Goal: Task Accomplishment & Management: Use online tool/utility

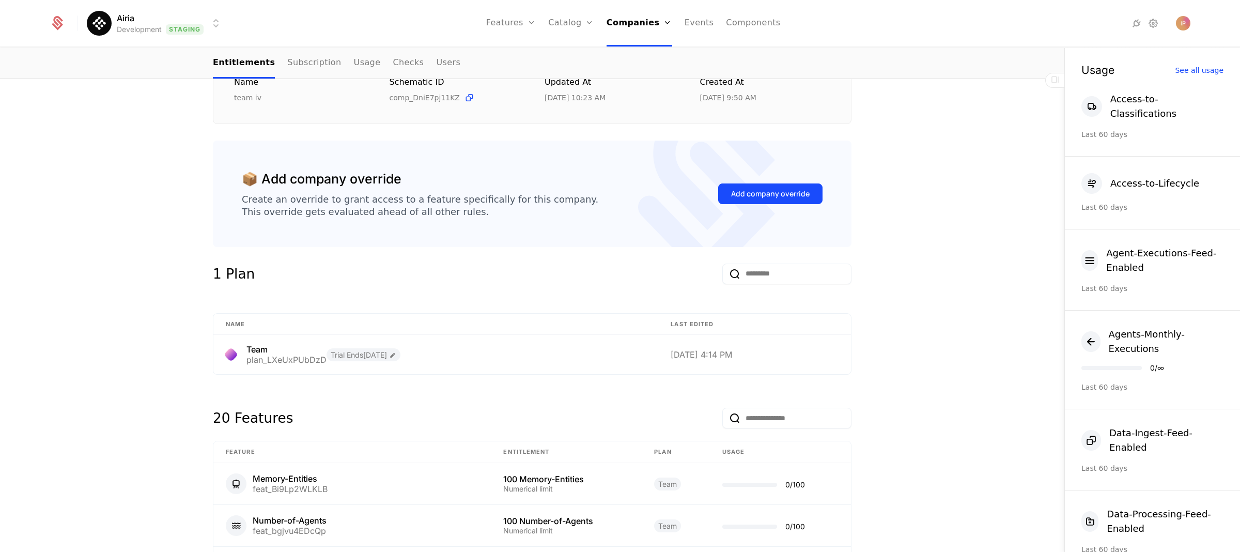
scroll to position [122, 0]
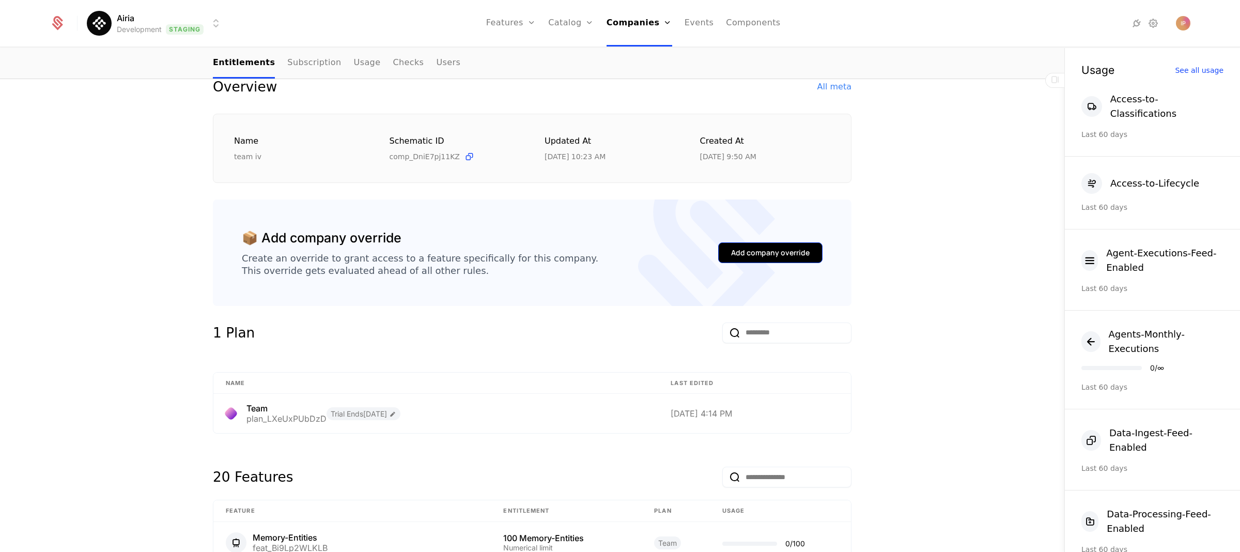
click at [755, 255] on div "Add company override" at bounding box center [770, 253] width 79 height 10
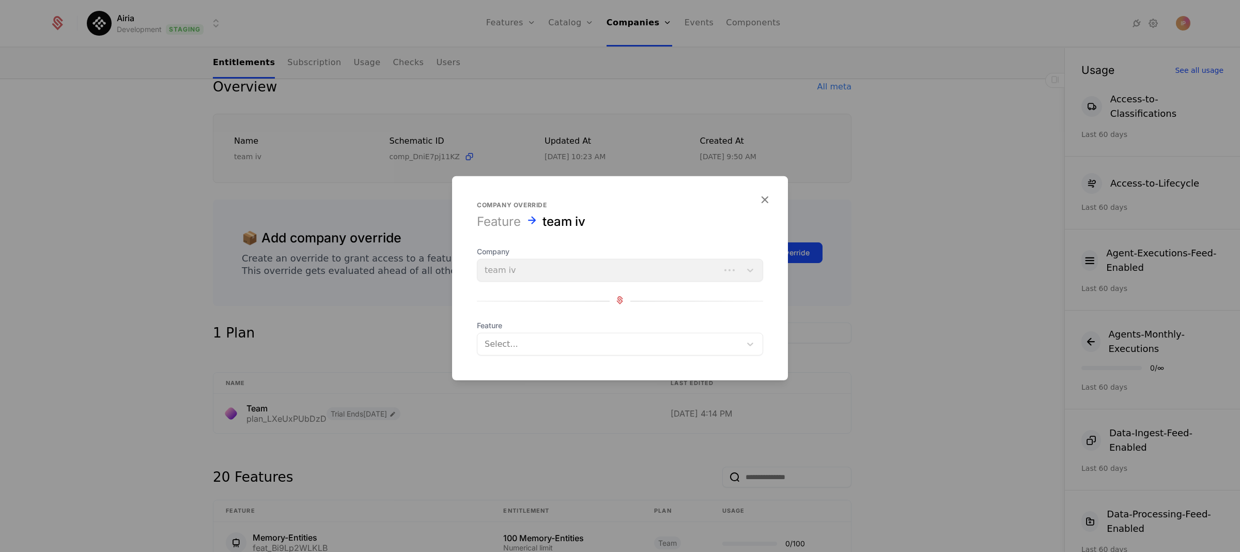
click at [562, 340] on div at bounding box center [609, 344] width 249 height 14
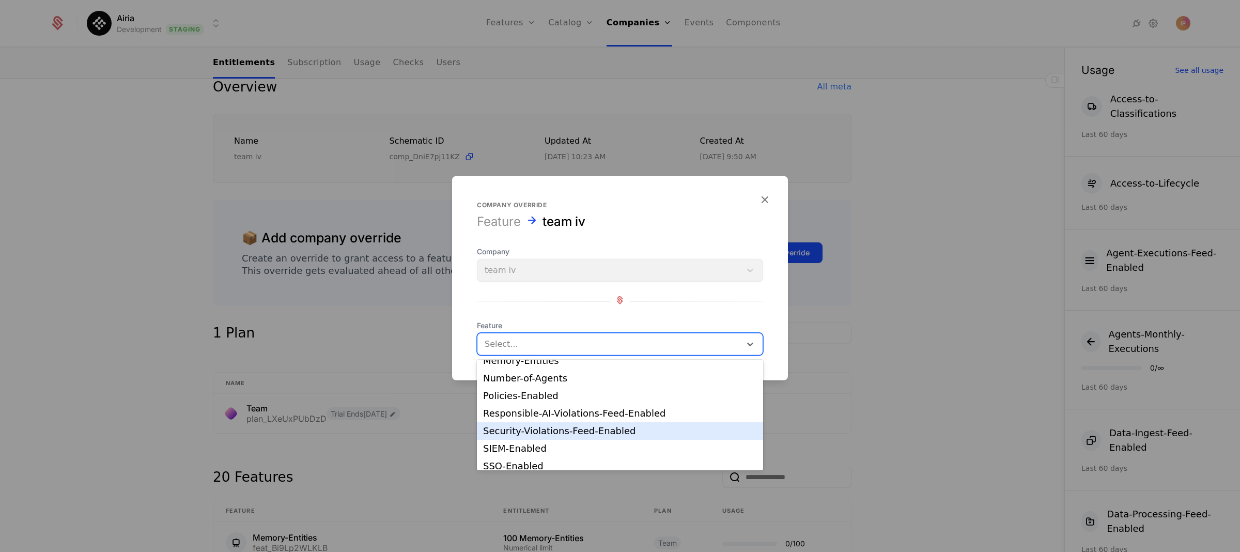
scroll to position [262, 0]
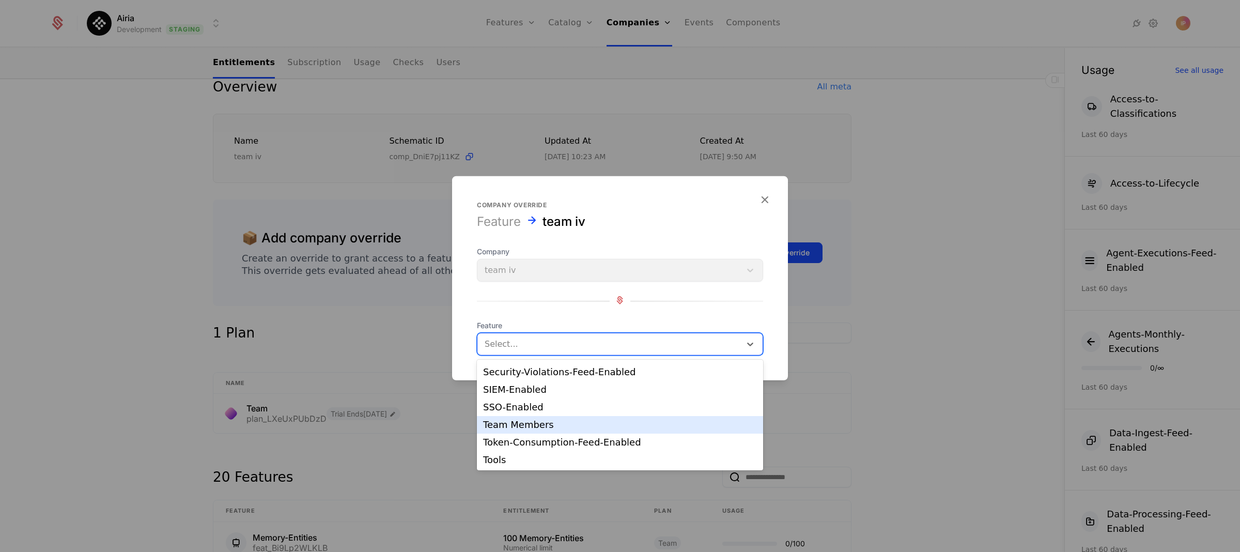
click at [566, 420] on div "Team Members" at bounding box center [620, 424] width 274 height 9
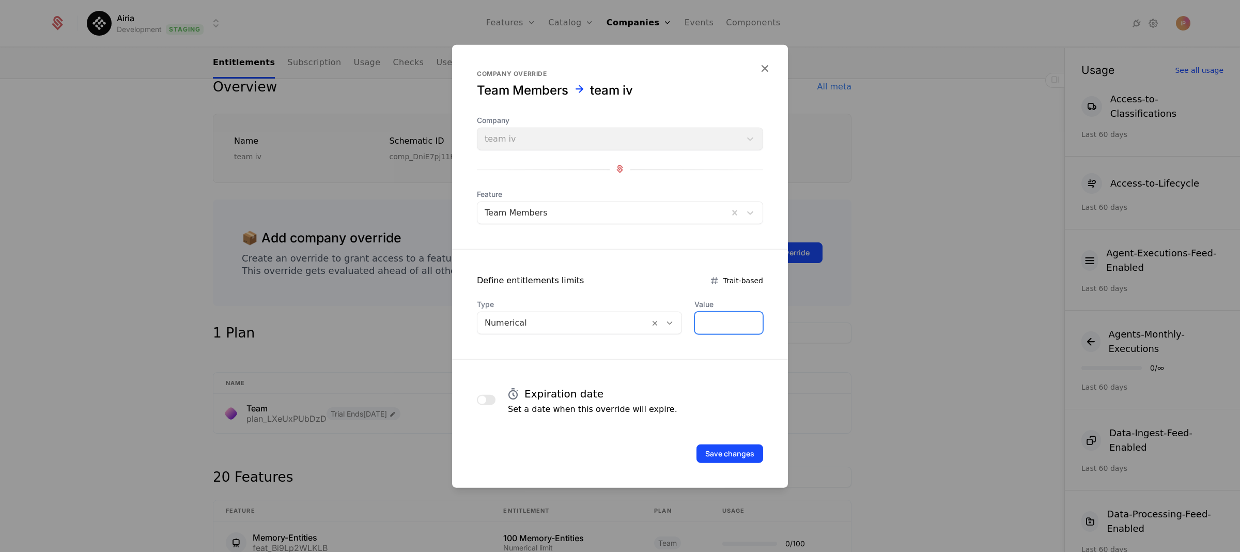
drag, startPoint x: 715, startPoint y: 321, endPoint x: 681, endPoint y: 322, distance: 34.6
click at [681, 322] on div "Type Numerical Value *" at bounding box center [620, 316] width 286 height 35
type input "*"
click at [752, 454] on button "Save changes" at bounding box center [730, 454] width 67 height 19
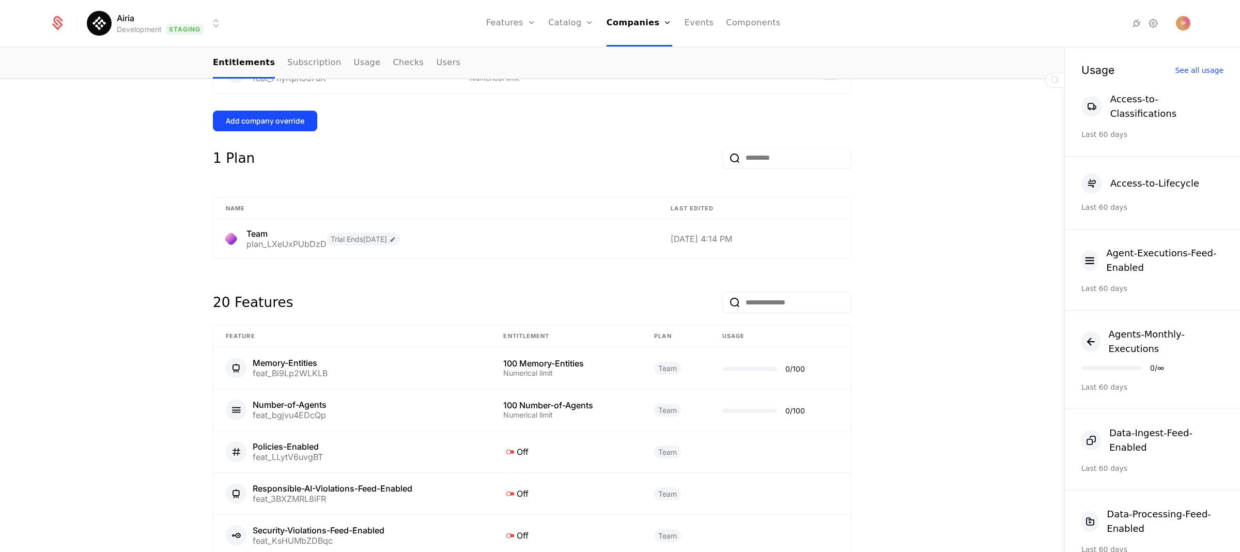
scroll to position [654, 0]
